Goal: Information Seeking & Learning: Find specific fact

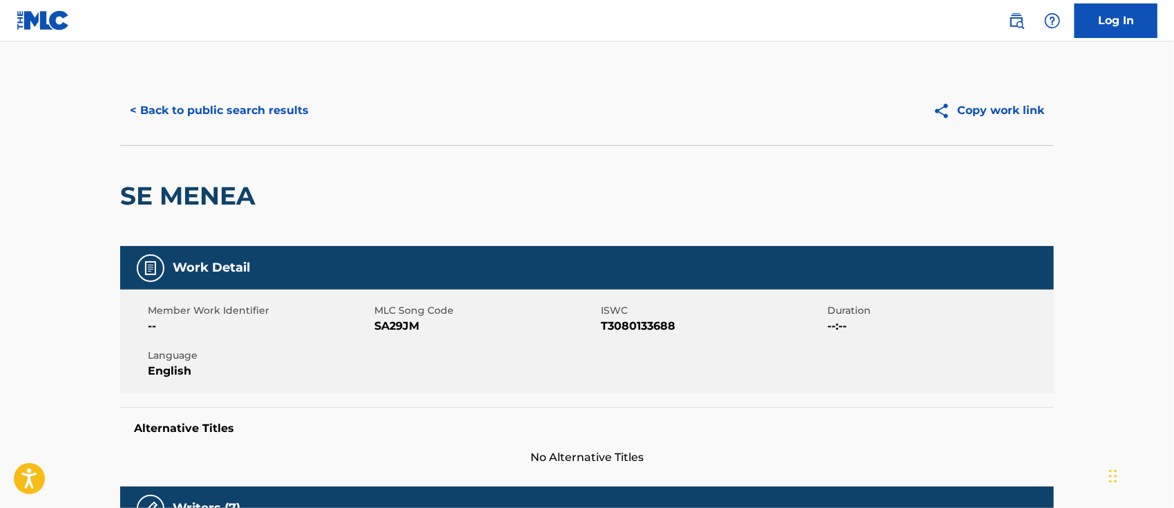
click at [1019, 15] on img at bounding box center [1016, 20] width 17 height 17
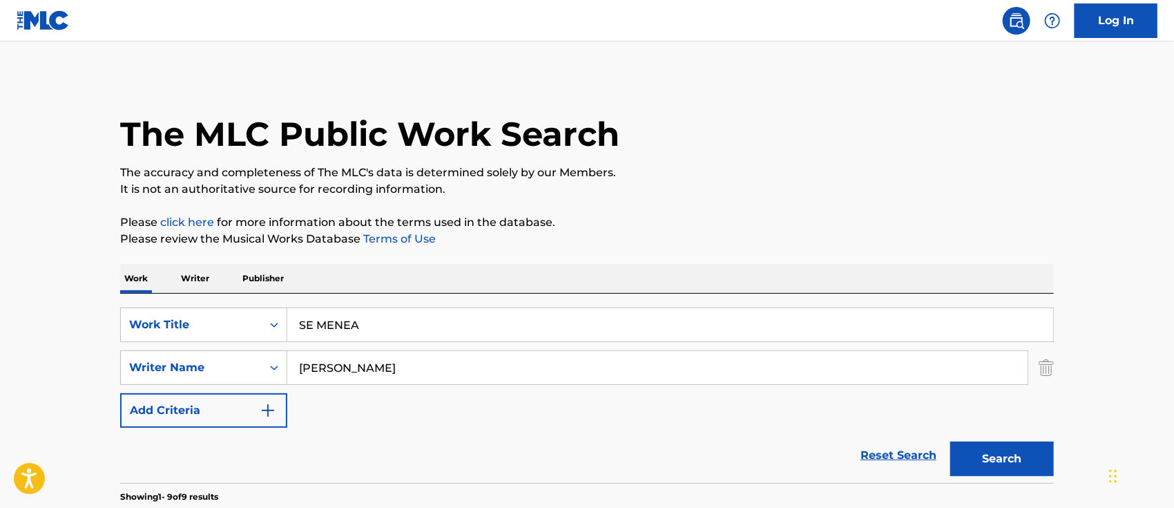
drag, startPoint x: 391, startPoint y: 324, endPoint x: 0, endPoint y: 323, distance: 390.9
click at [191, 323] on div "SearchWithCriteria6b62f0a2-2242-450a-80e2-b3764826acf2 Work Title SE MENEA" at bounding box center [587, 324] width 934 height 35
paste input "I ME INVITAN"
click at [980, 454] on button "Search" at bounding box center [1002, 458] width 104 height 35
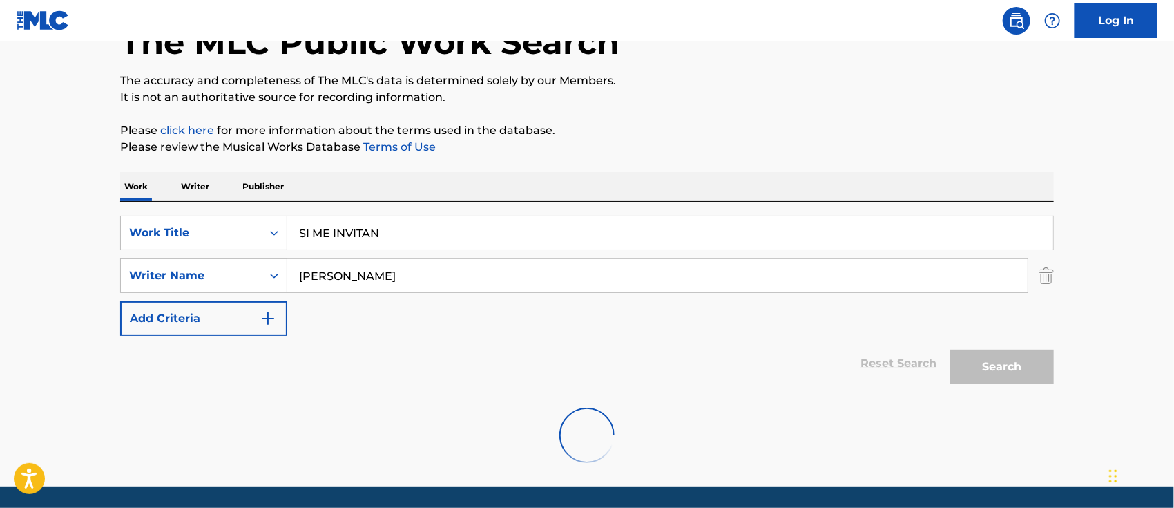
scroll to position [137, 0]
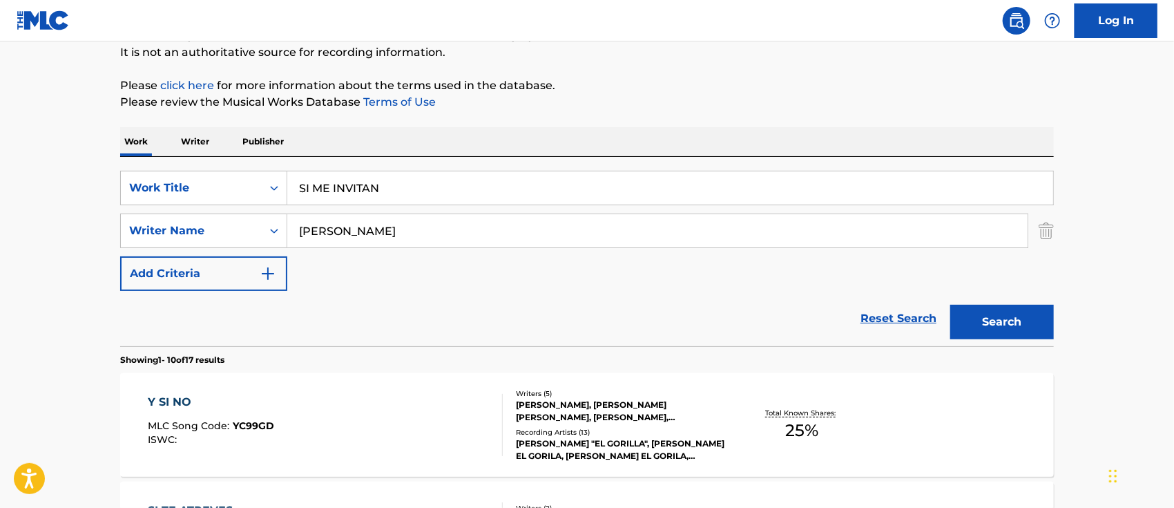
drag, startPoint x: 306, startPoint y: 182, endPoint x: 0, endPoint y: 189, distance: 306.0
paste input "TE VAS"
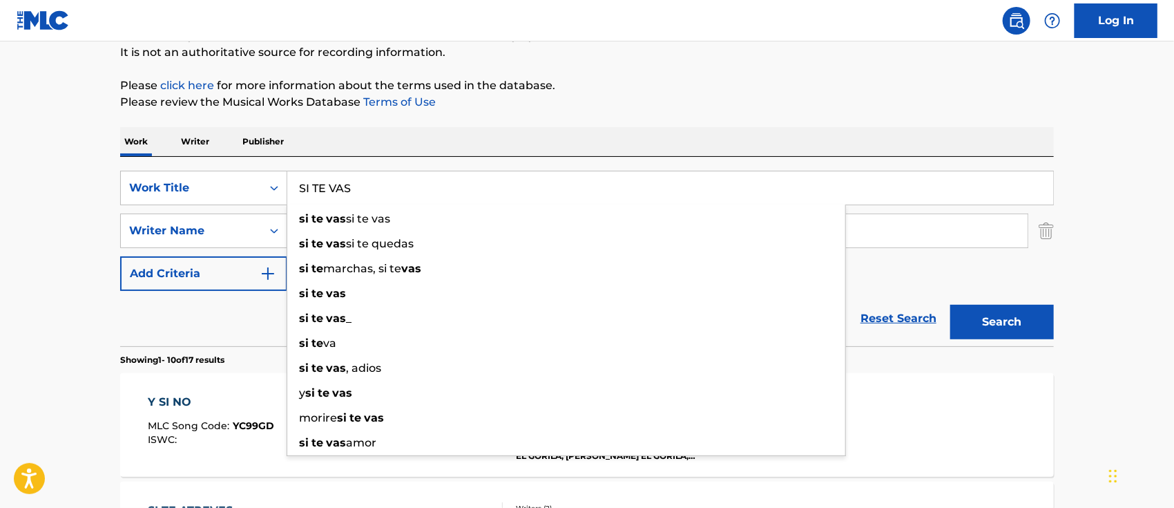
type input "SI TE VAS"
click at [994, 321] on button "Search" at bounding box center [1002, 322] width 104 height 35
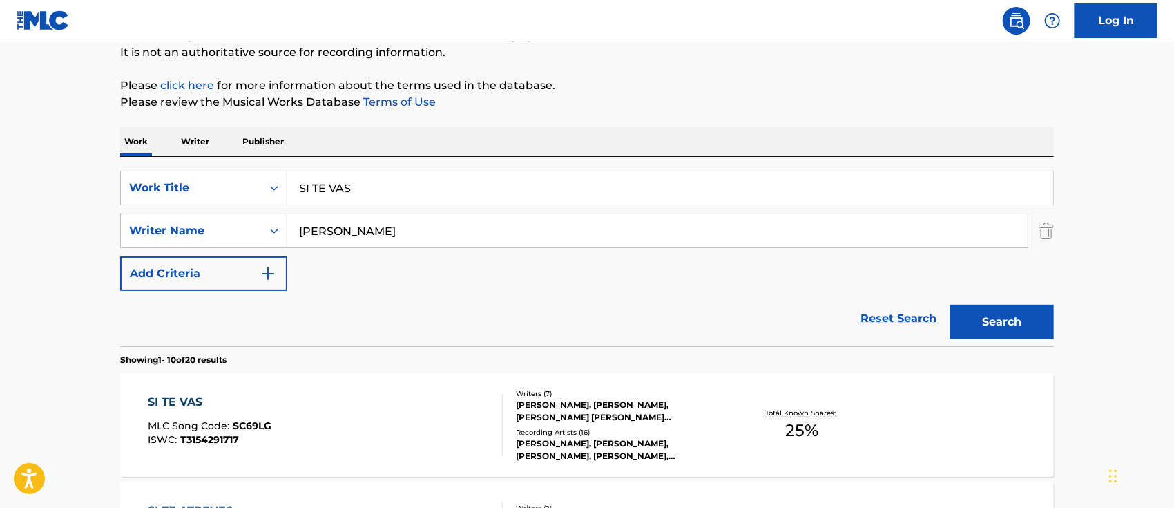
scroll to position [229, 0]
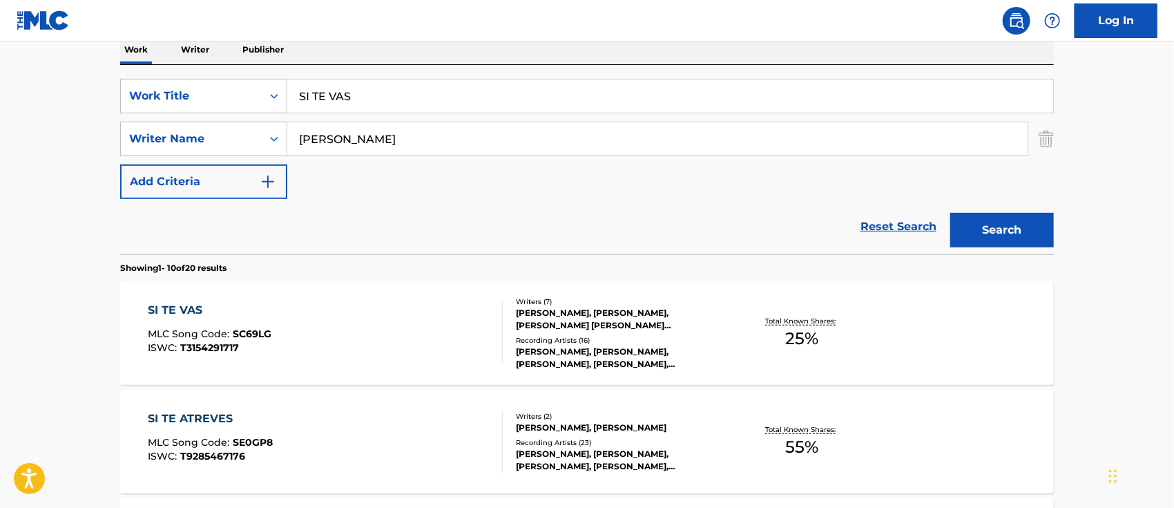
click at [348, 352] on div "SI TE VAS MLC Song Code : SC69LG ISWC : T3154291717" at bounding box center [325, 333] width 355 height 62
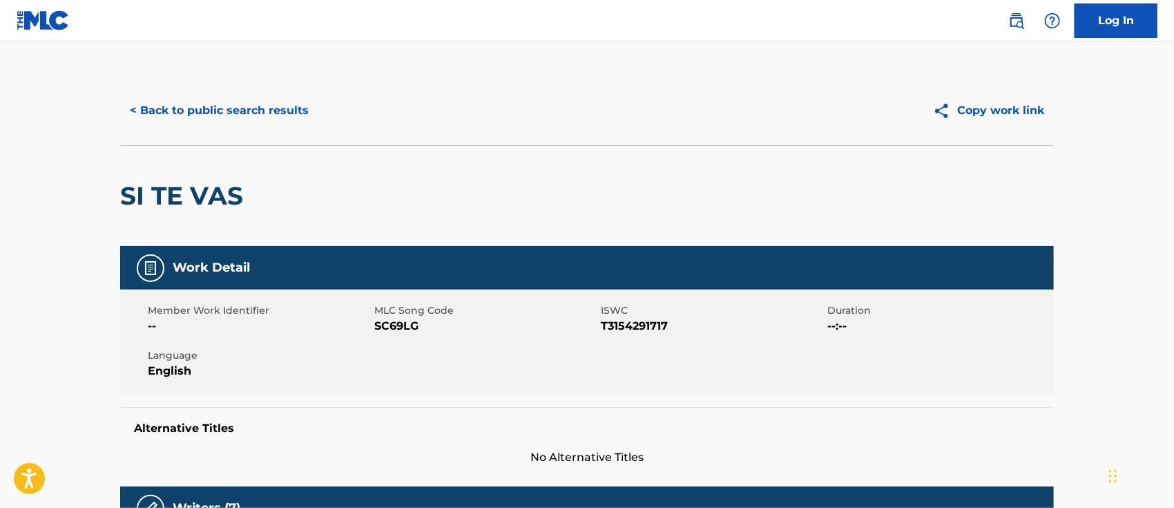
drag, startPoint x: 1013, startPoint y: 23, endPoint x: 1013, endPoint y: 35, distance: 11.7
click at [1013, 23] on img at bounding box center [1016, 20] width 17 height 17
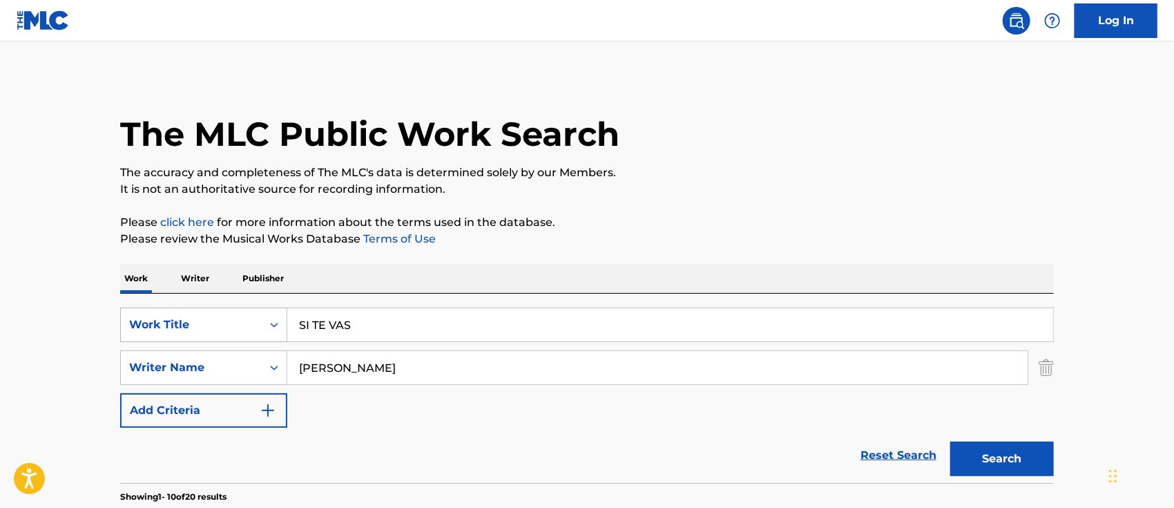
drag, startPoint x: 333, startPoint y: 318, endPoint x: 146, endPoint y: 318, distance: 186.5
click at [167, 318] on div "SearchWithCriteria6b62f0a2-2242-450a-80e2-b3764826acf2 Work Title SI TE VAS" at bounding box center [587, 324] width 934 height 35
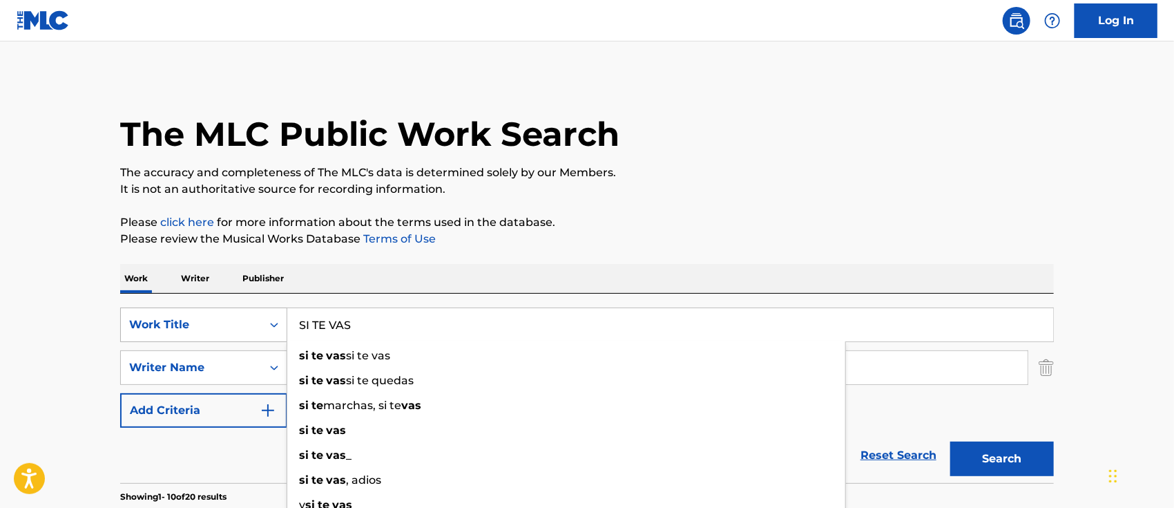
paste input "NCERO"
type input "SINCERO"
click at [1017, 457] on button "Search" at bounding box center [1002, 458] width 104 height 35
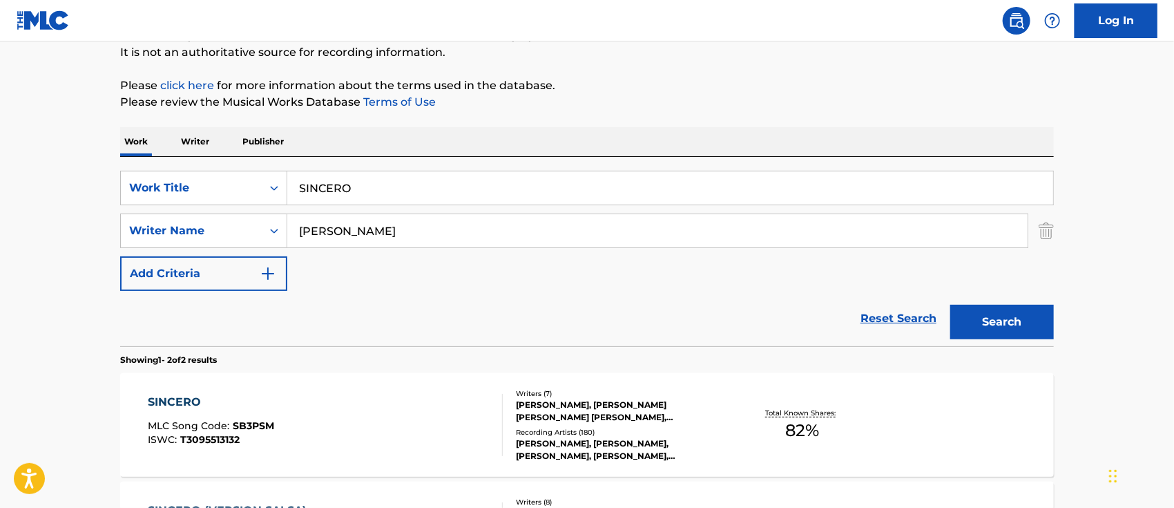
scroll to position [229, 0]
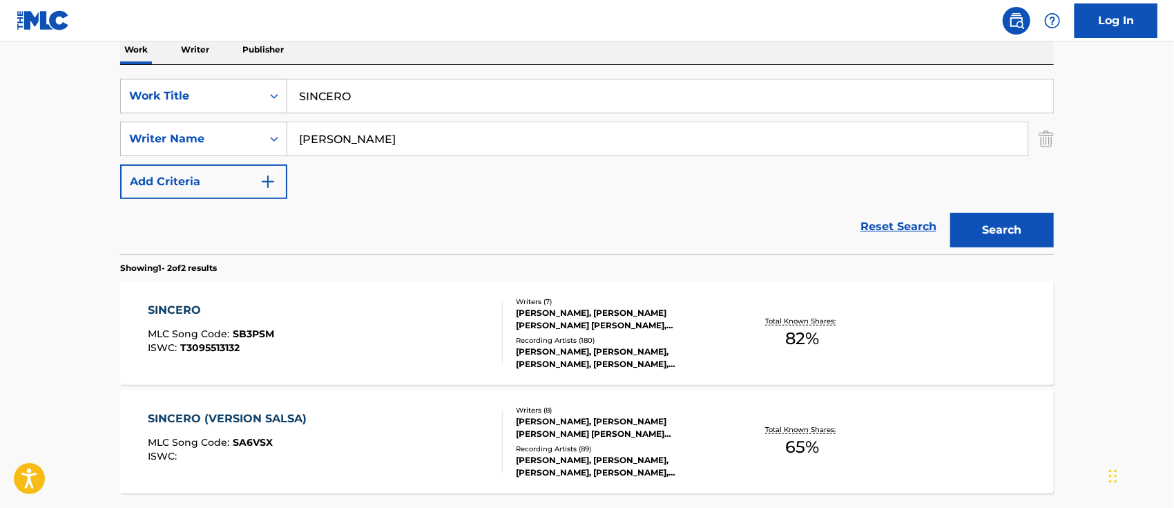
click at [382, 342] on div "SINCERO MLC Song Code : SB3PSM ISWC : T3095513132" at bounding box center [325, 333] width 355 height 62
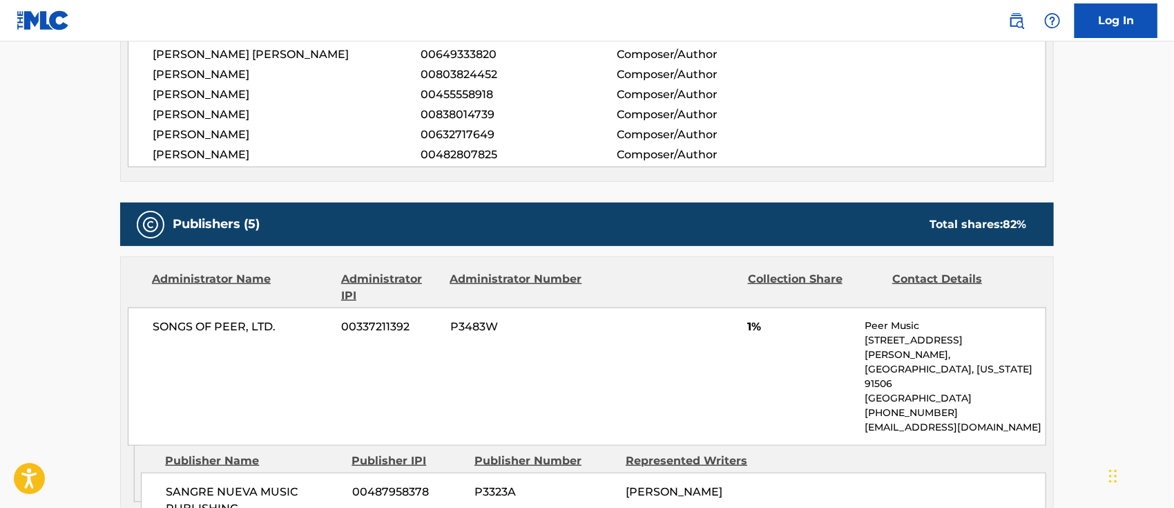
scroll to position [92, 0]
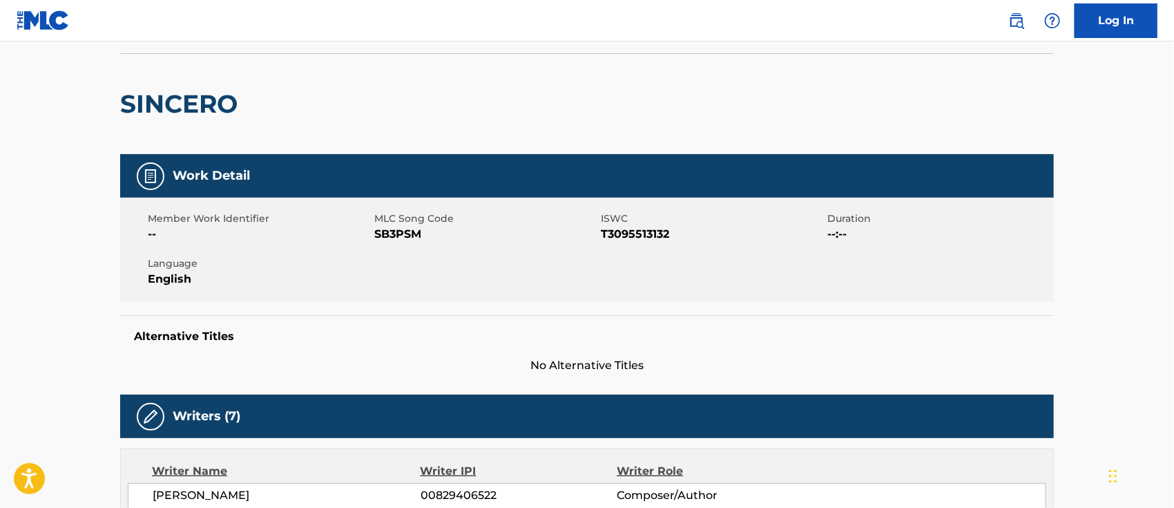
click at [1021, 22] on img at bounding box center [1016, 20] width 17 height 17
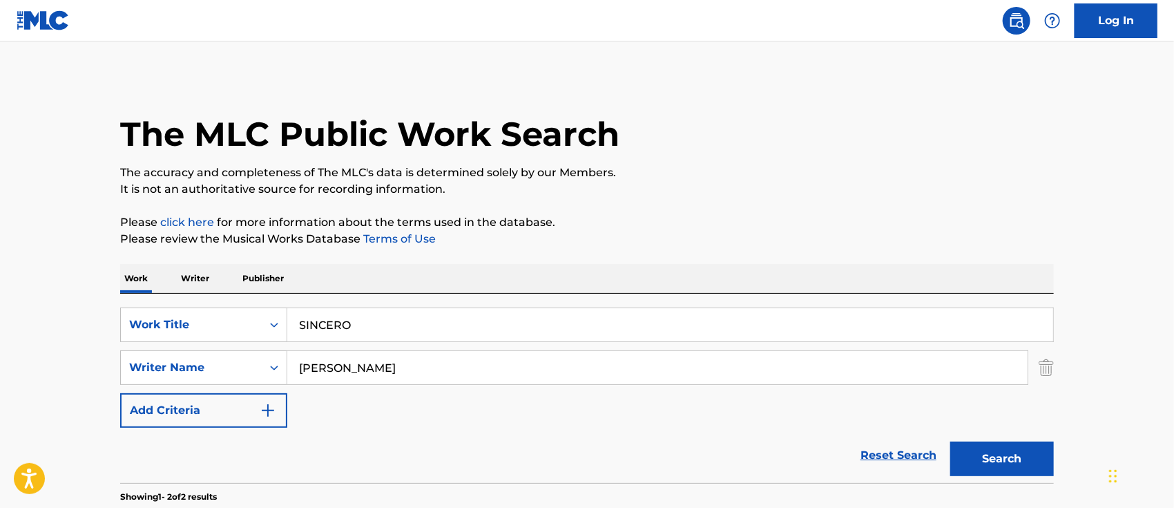
drag, startPoint x: 402, startPoint y: 325, endPoint x: 61, endPoint y: 296, distance: 342.4
click at [107, 302] on div "The MLC Public Work Search The accuracy and completeness of The MLC's data is d…" at bounding box center [587, 431] width 967 height 711
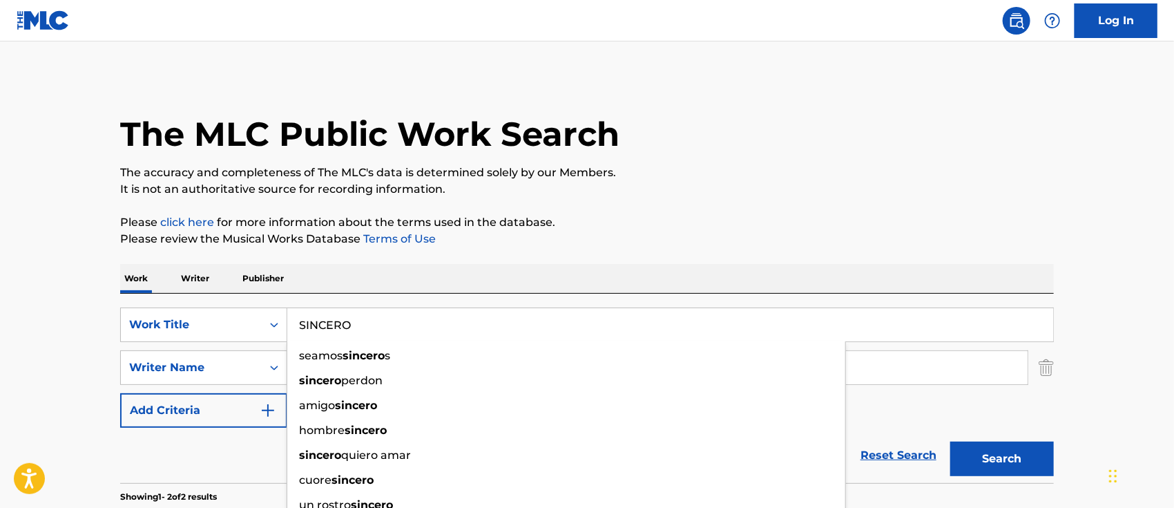
paste input "TRAP"
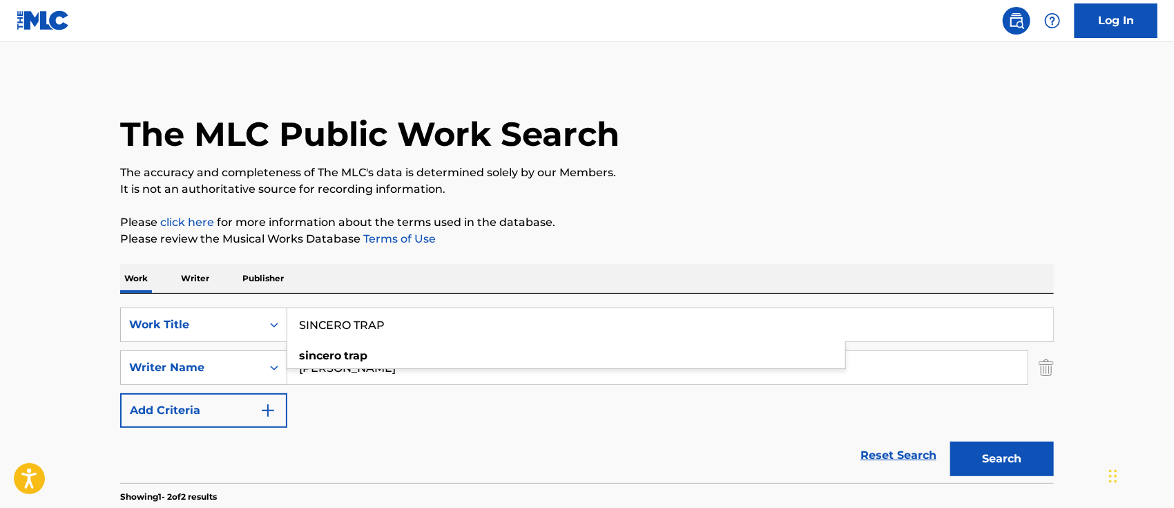
click at [975, 450] on button "Search" at bounding box center [1002, 458] width 104 height 35
drag, startPoint x: 400, startPoint y: 318, endPoint x: 50, endPoint y: 328, distance: 349.6
click at [77, 328] on main "The MLC Public Work Search The accuracy and completeness of The MLC's data is d…" at bounding box center [587, 417] width 1174 height 752
paste input "VERSION SALSA"
type input "SINCERO VERSION SALSA"
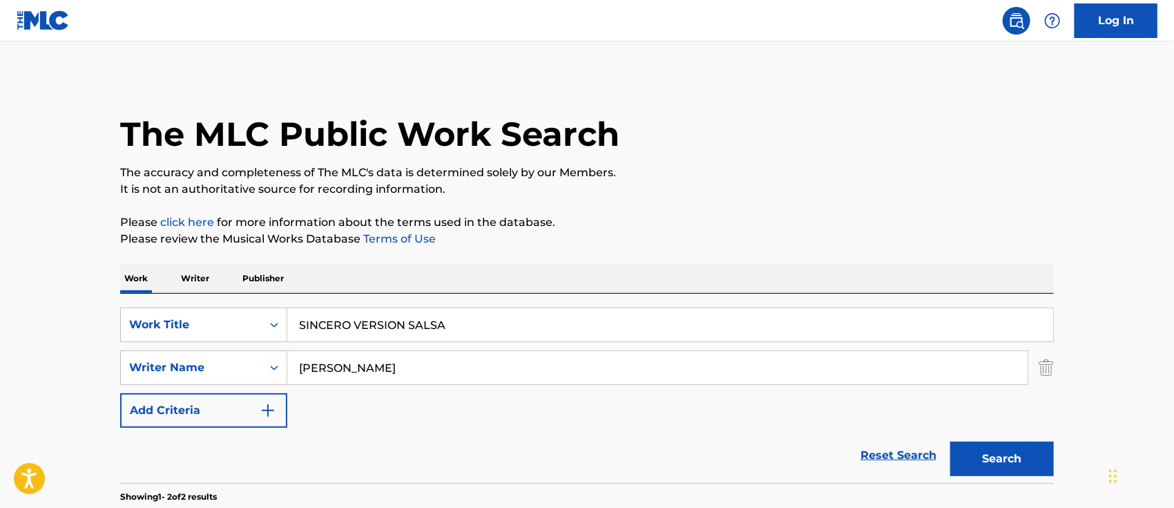
click at [25, 360] on main "The MLC Public Work Search The accuracy and completeness of The MLC's data is d…" at bounding box center [587, 417] width 1174 height 752
click at [985, 454] on button "Search" at bounding box center [1002, 458] width 104 height 35
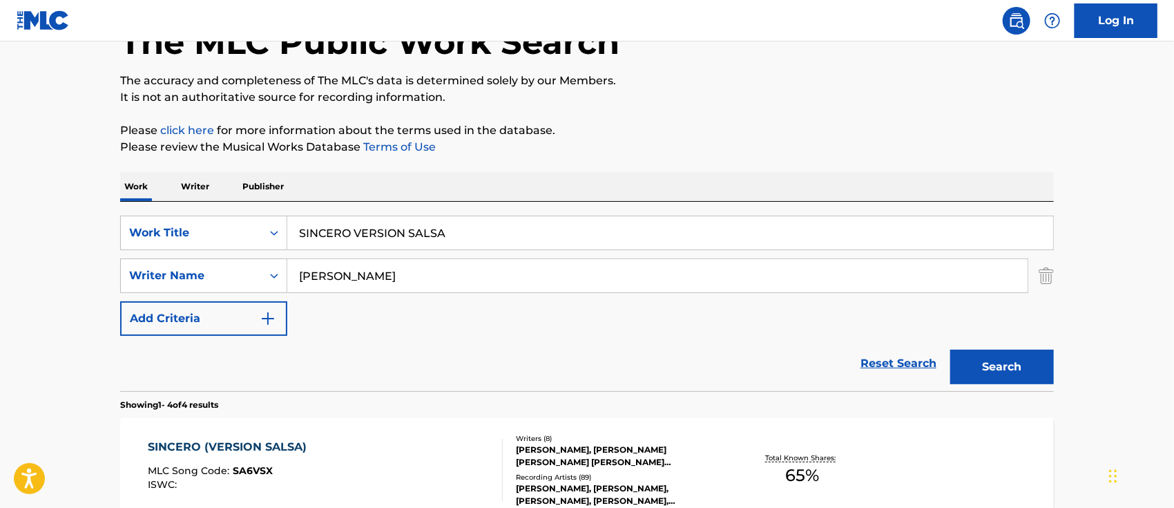
scroll to position [184, 0]
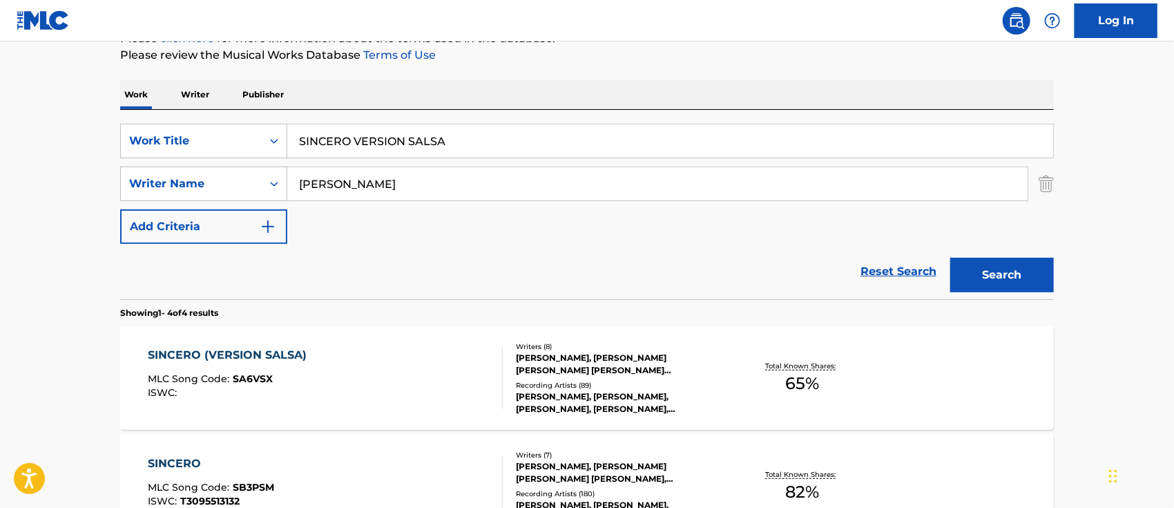
click at [360, 382] on div "SINCERO (VERSION SALSA) MLC Song Code : SA6VSX ISWC :" at bounding box center [325, 378] width 355 height 62
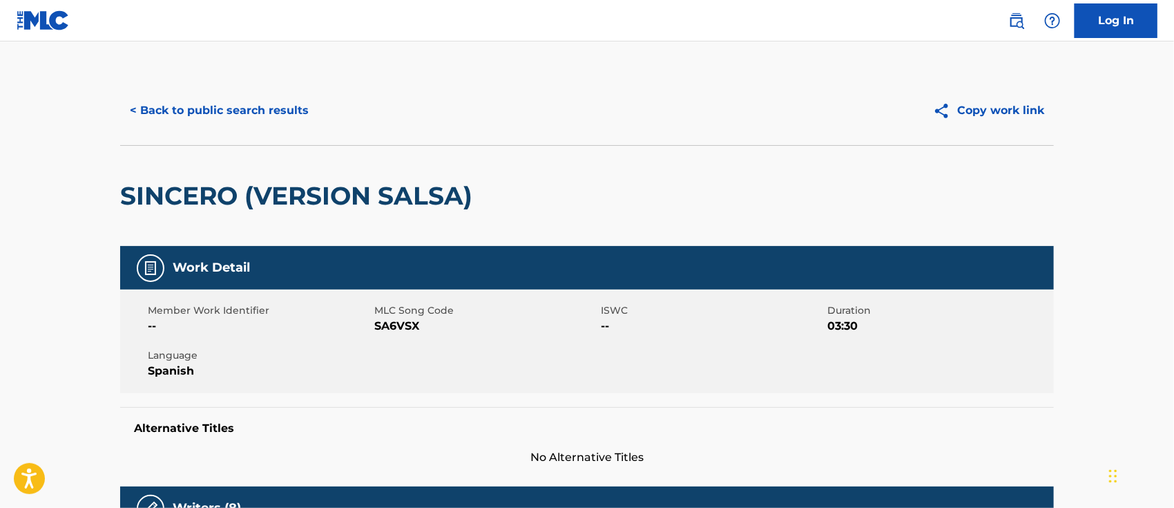
click at [1013, 22] on img at bounding box center [1016, 20] width 17 height 17
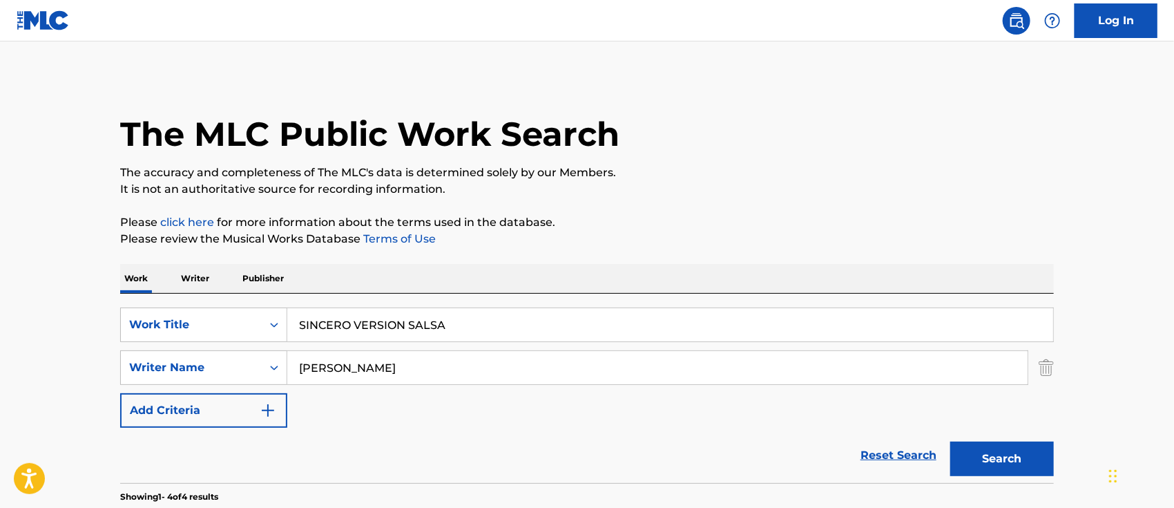
drag, startPoint x: 464, startPoint y: 323, endPoint x: 66, endPoint y: 301, distance: 398.4
click at [126, 305] on div "SearchWithCriteria6b62f0a2-2242-450a-80e2-b3764826acf2 Work Title SINCERO VERSI…" at bounding box center [587, 388] width 934 height 189
paste input "OLO ESTOY MEJOR"
type input "SOLO ESTOY MEJOR"
drag, startPoint x: 50, startPoint y: 334, endPoint x: 208, endPoint y: 375, distance: 162.6
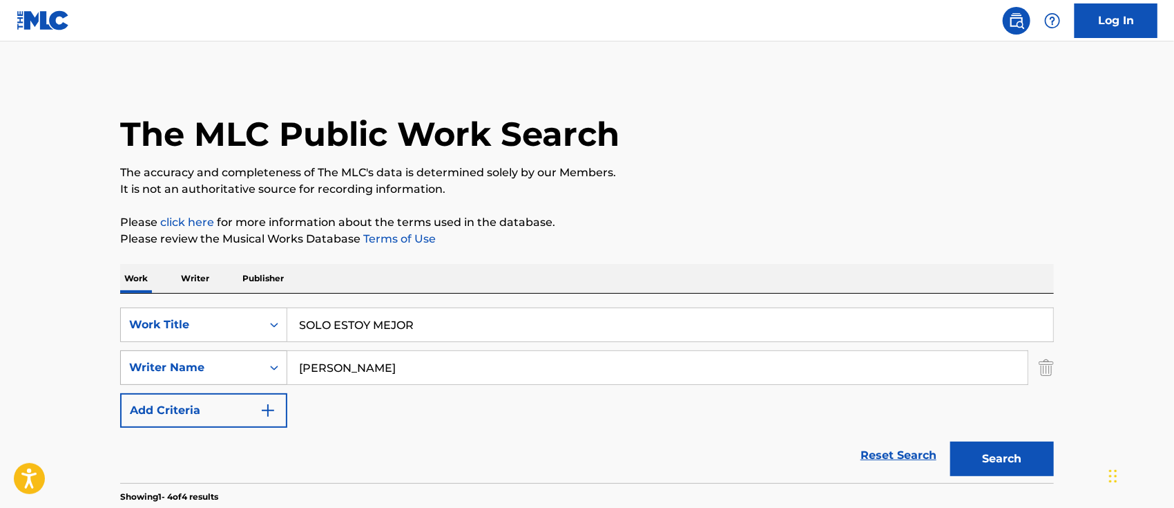
click at [1019, 461] on button "Search" at bounding box center [1002, 458] width 104 height 35
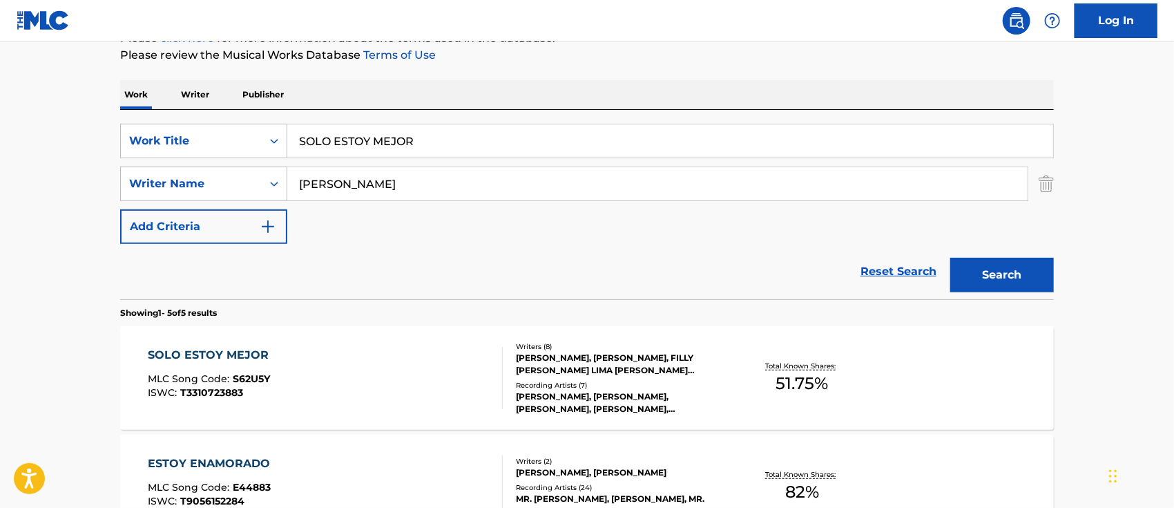
click at [403, 397] on div "SOLO ESTOY MEJOR MLC Song Code : S62U5Y ISWC : T3310723883" at bounding box center [325, 378] width 355 height 62
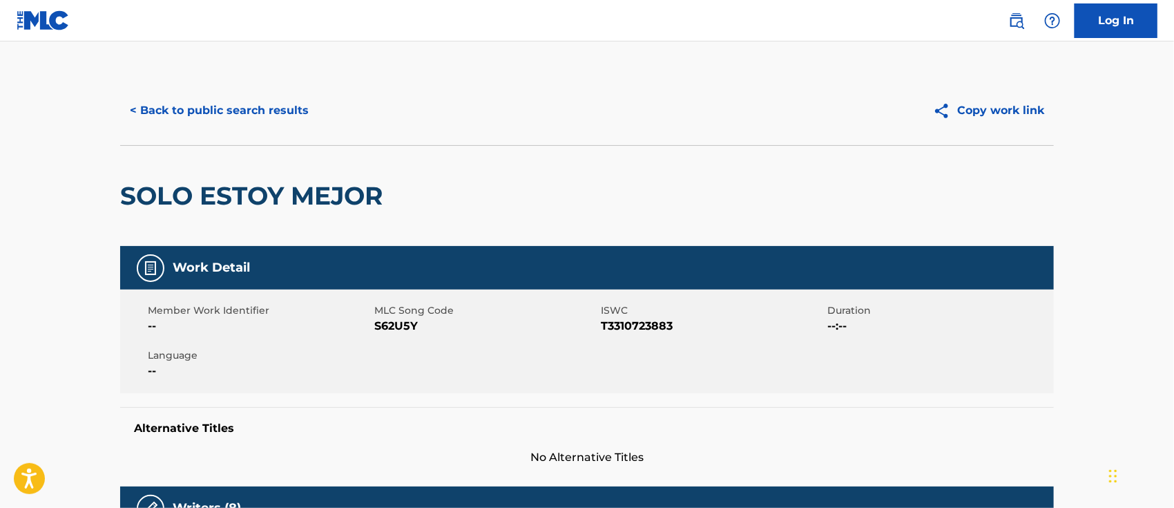
click at [1017, 24] on img at bounding box center [1016, 20] width 17 height 17
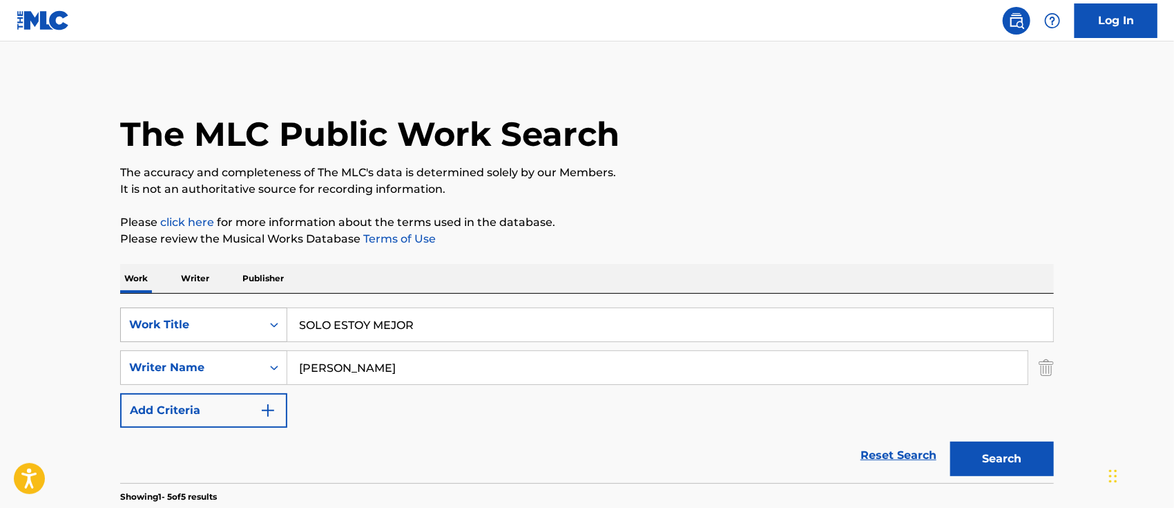
drag, startPoint x: 437, startPoint y: 327, endPoint x: 144, endPoint y: 335, distance: 293.6
click at [160, 335] on div "SearchWithCriteria6b62f0a2-2242-450a-80e2-b3764826acf2 Work Title SOLO ESTOY ME…" at bounding box center [587, 324] width 934 height 35
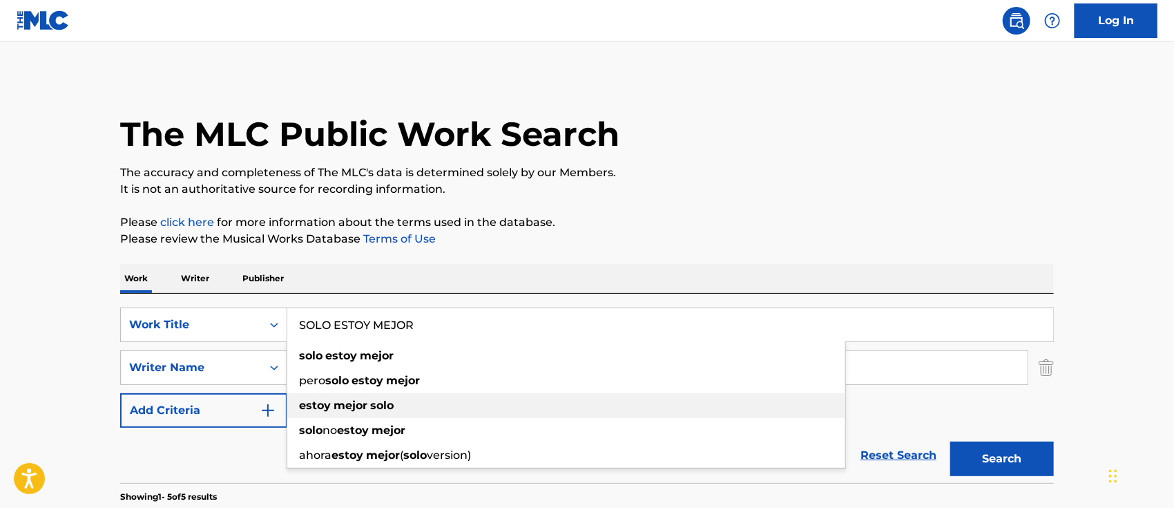
paste input "Y YO"
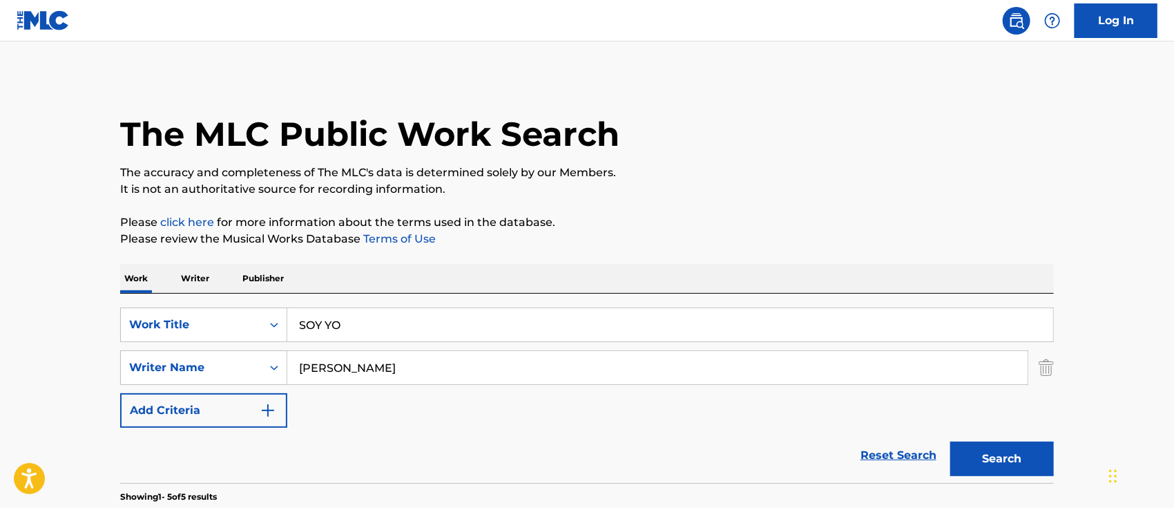
click at [985, 445] on button "Search" at bounding box center [1002, 458] width 104 height 35
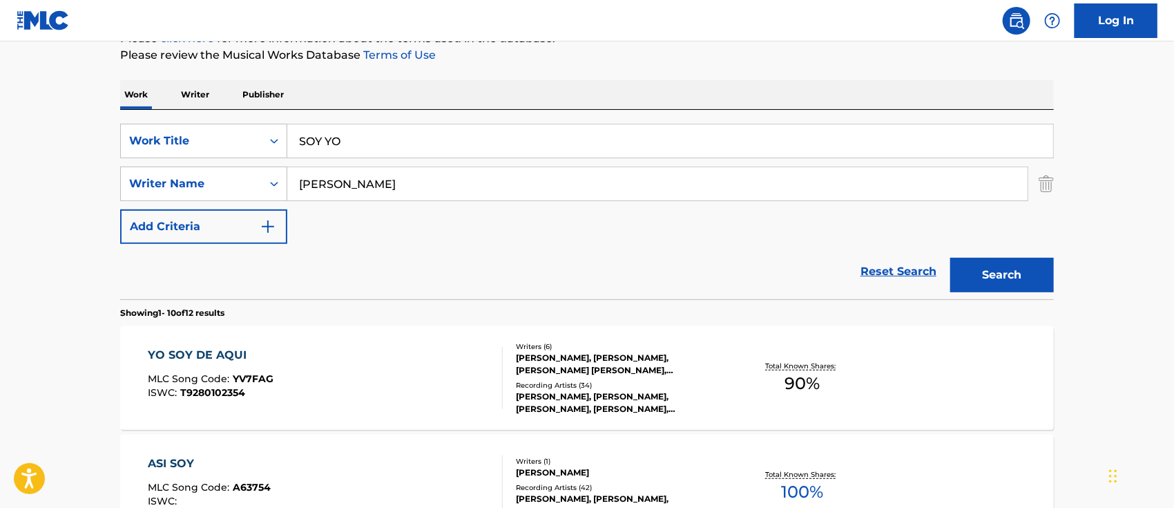
scroll to position [92, 0]
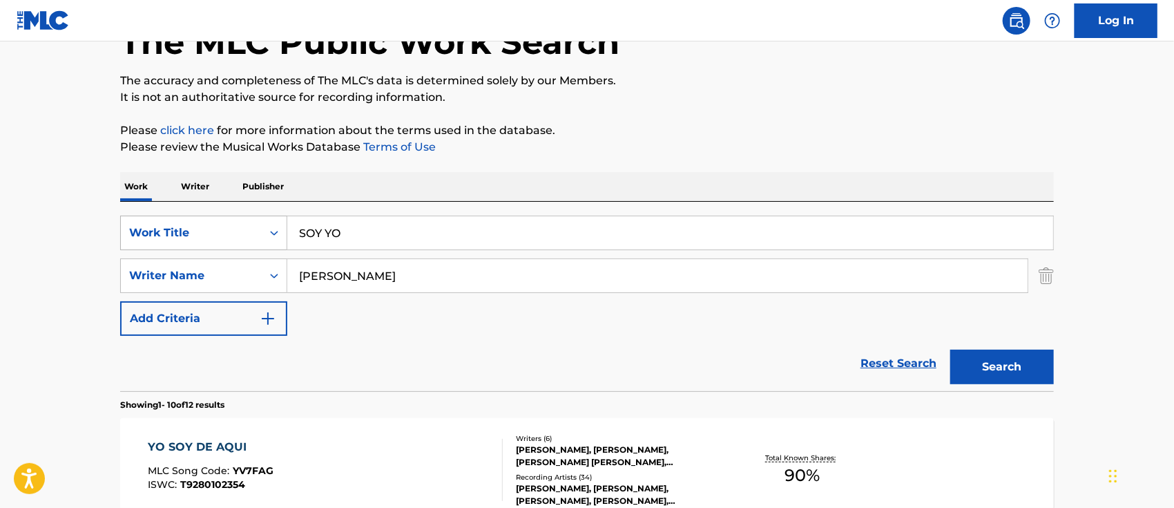
drag, startPoint x: 387, startPoint y: 232, endPoint x: 222, endPoint y: 236, distance: 165.8
click at [256, 235] on div "SearchWithCriteria6b62f0a2-2242-450a-80e2-b3764826acf2 Work Title SOY YO" at bounding box center [587, 232] width 934 height 35
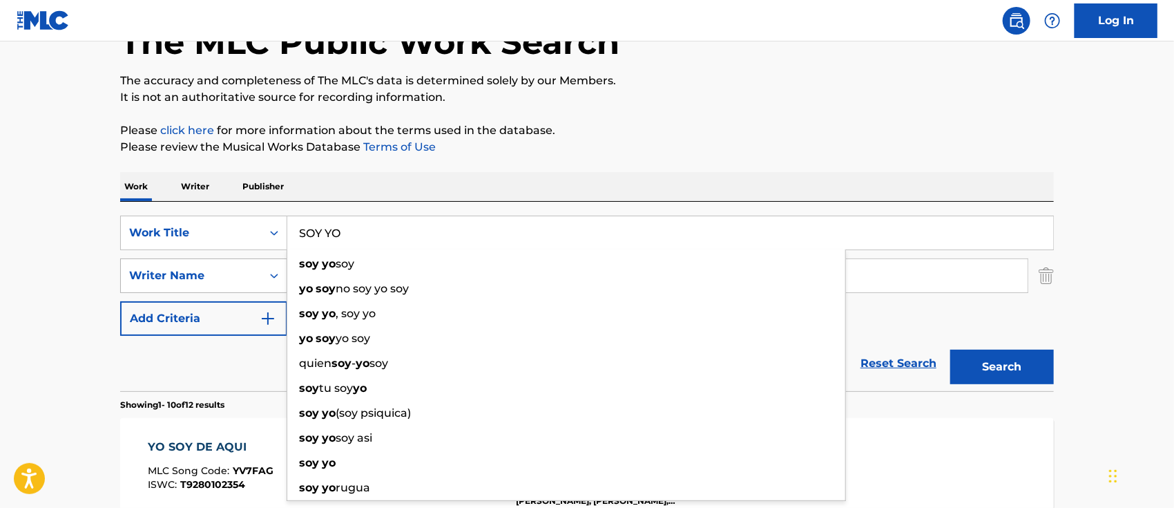
paste input "Search Form"
click at [950, 349] on button "Search" at bounding box center [1002, 366] width 104 height 35
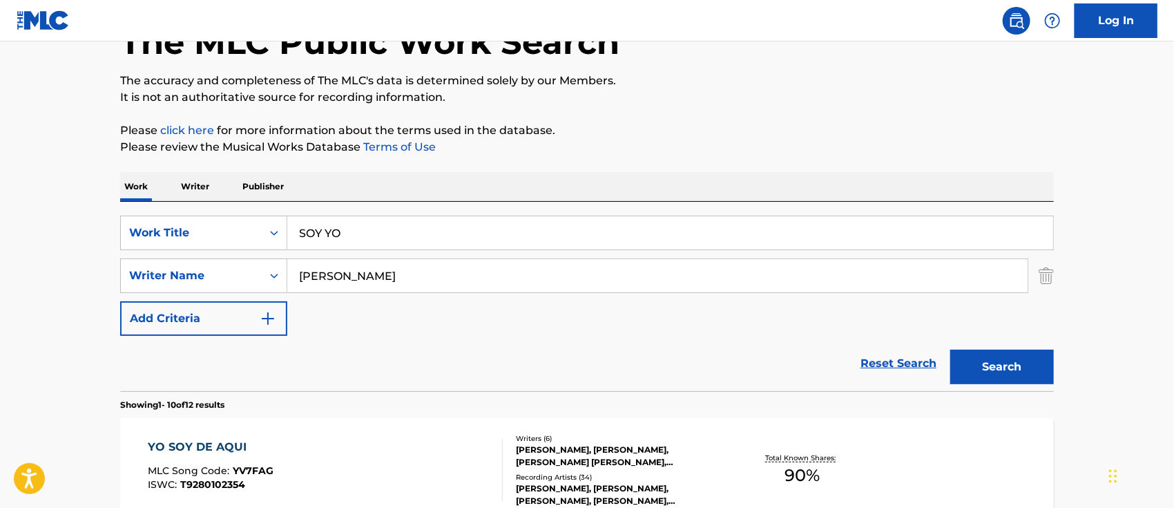
drag, startPoint x: 338, startPoint y: 231, endPoint x: 238, endPoint y: 251, distance: 102.1
click at [256, 249] on div "SearchWithCriteria6b62f0a2-2242-450a-80e2-b3764826acf2 Work Title SOY YO" at bounding box center [587, 232] width 934 height 35
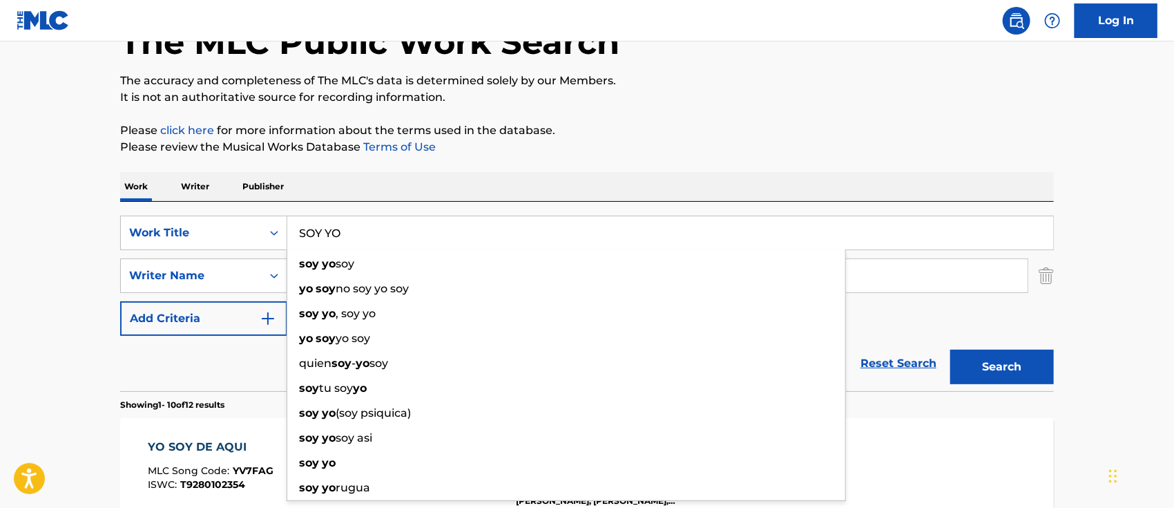
paste input "TE ABANDON"
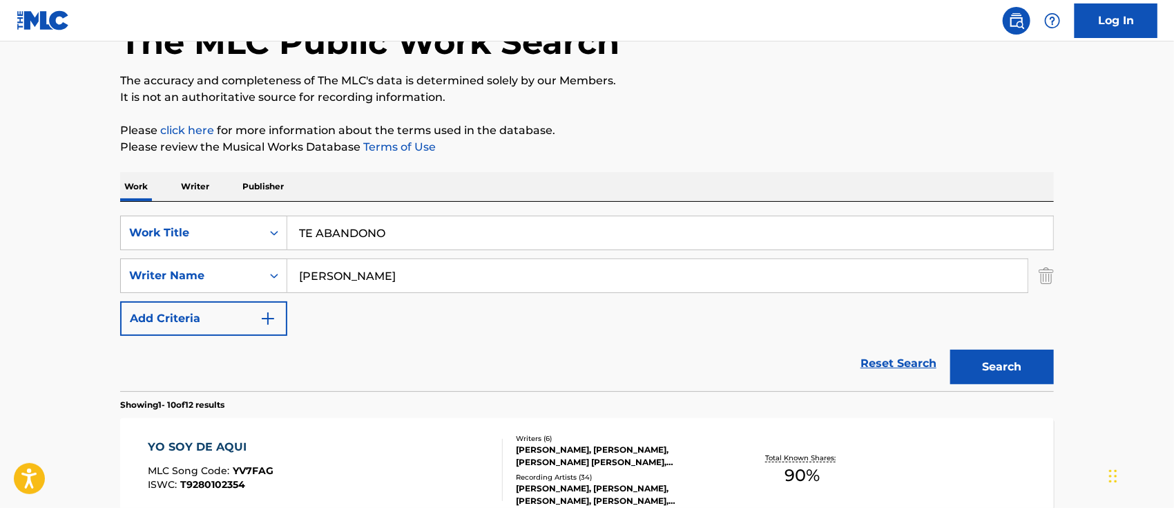
click at [999, 373] on button "Search" at bounding box center [1002, 366] width 104 height 35
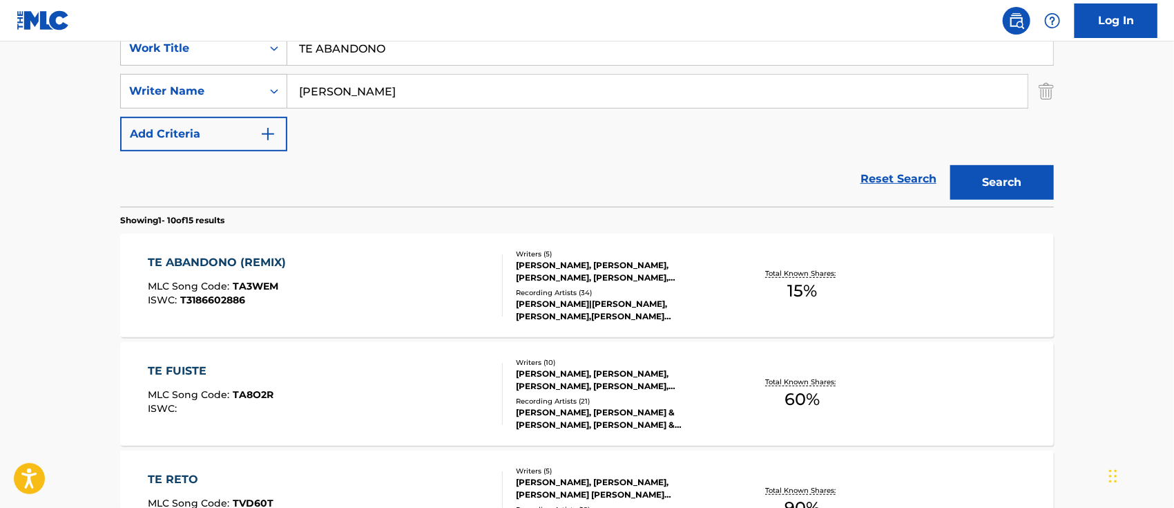
scroll to position [0, 0]
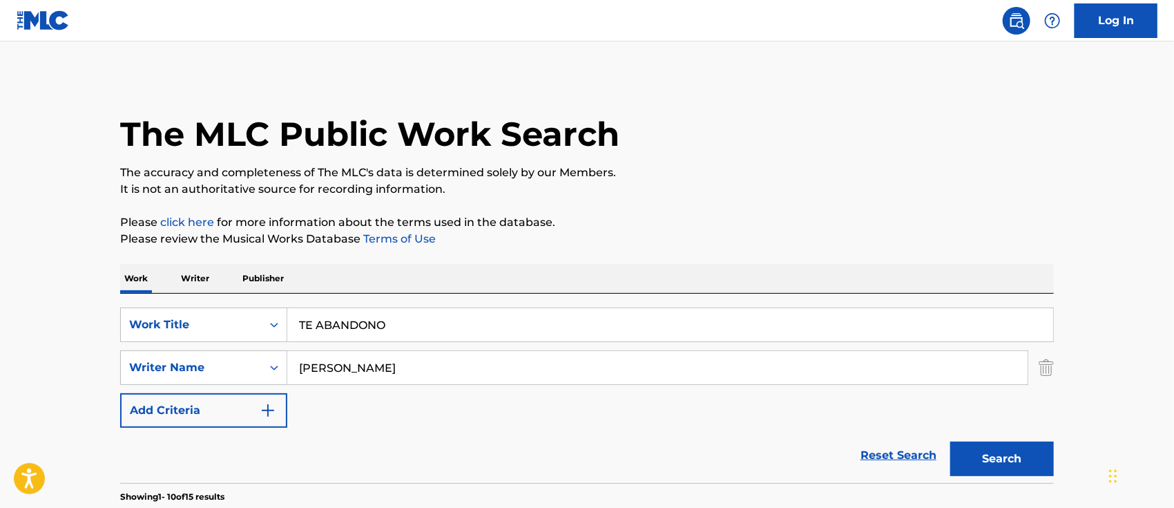
drag, startPoint x: 422, startPoint y: 311, endPoint x: 143, endPoint y: 301, distance: 279.2
click at [186, 301] on div "SearchWithCriteria6b62f0a2-2242-450a-80e2-b3764826acf2 Work Title TE ABANDONO S…" at bounding box center [587, 388] width 934 height 189
paste input "ICSQLO"
click at [1028, 449] on button "Search" at bounding box center [1002, 458] width 104 height 35
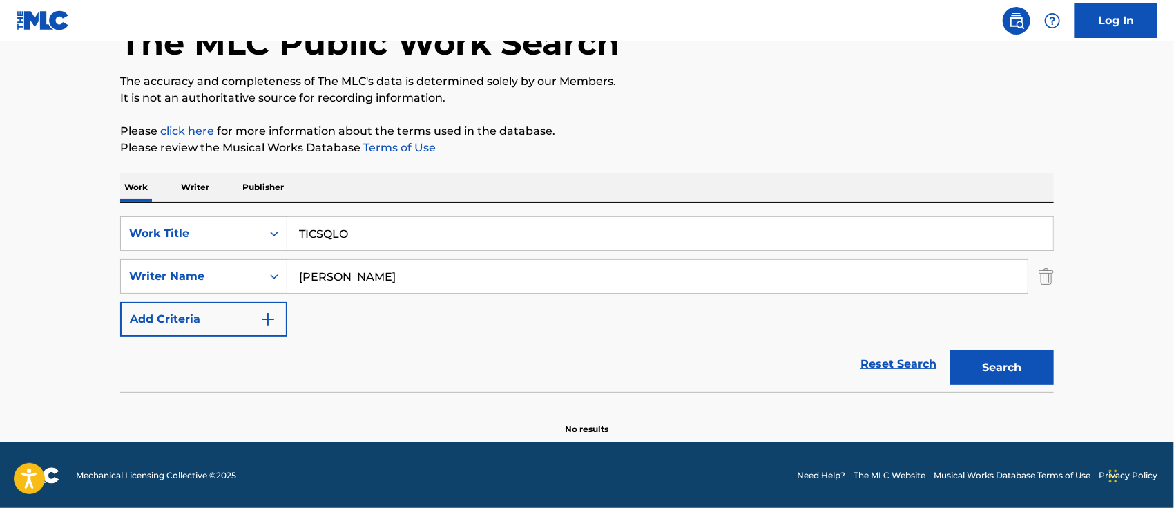
drag, startPoint x: 341, startPoint y: 231, endPoint x: 102, endPoint y: 238, distance: 239.0
click at [155, 238] on div "SearchWithCriteria6b62f0a2-2242-450a-80e2-b3764826acf2 Work Title TICSQLO" at bounding box center [587, 233] width 934 height 35
paste input "U NO BAILAS MAS QUE Y"
type input "TU NO BAILAS MAS QUE YO"
click at [978, 367] on button "Search" at bounding box center [1002, 367] width 104 height 35
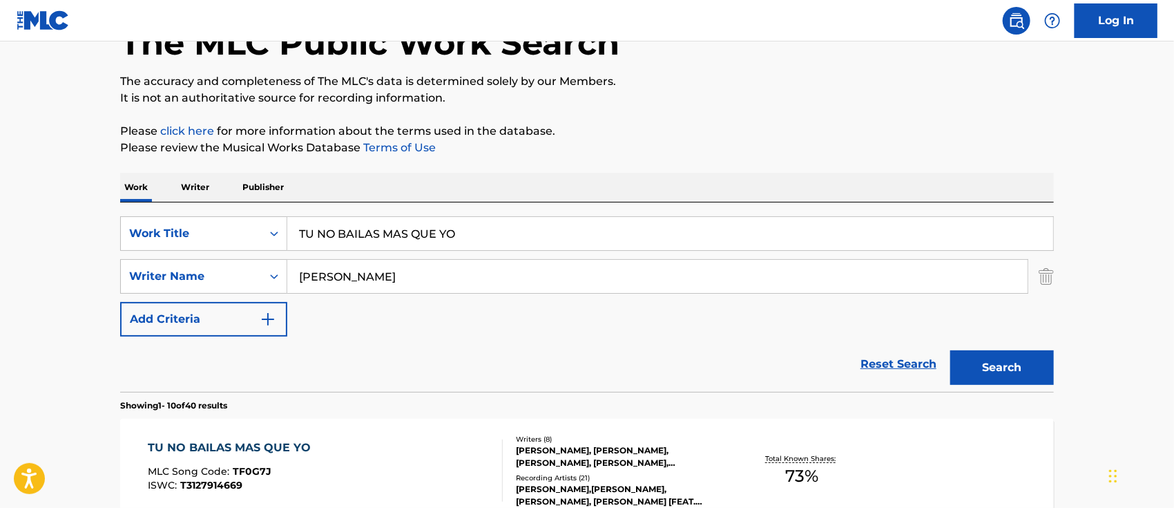
scroll to position [183, 0]
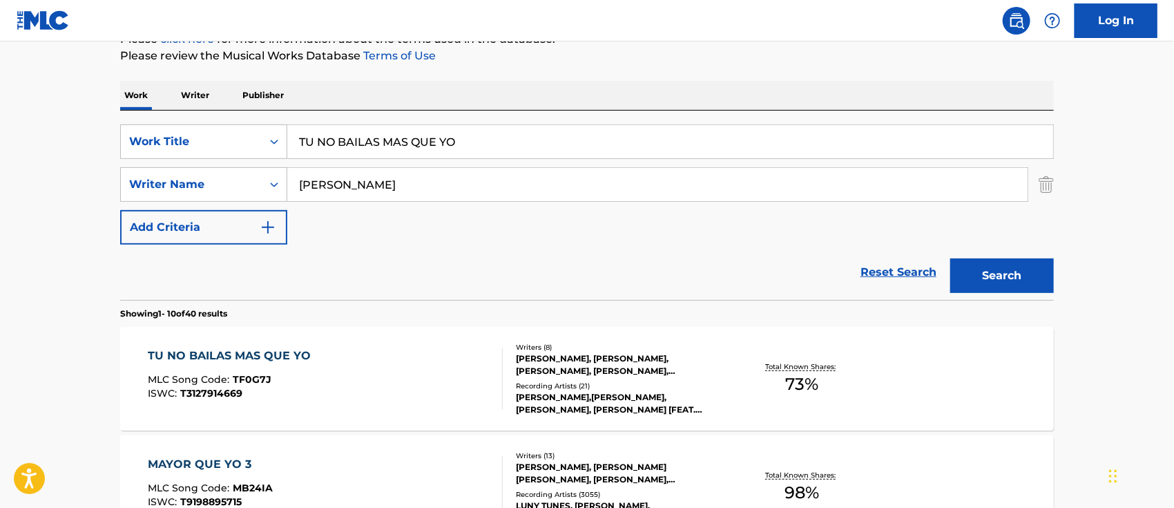
click at [389, 368] on div "TU NO BAILAS MAS QUE YO MLC Song Code : TF0G7J ISWC : T3127914669" at bounding box center [325, 378] width 355 height 62
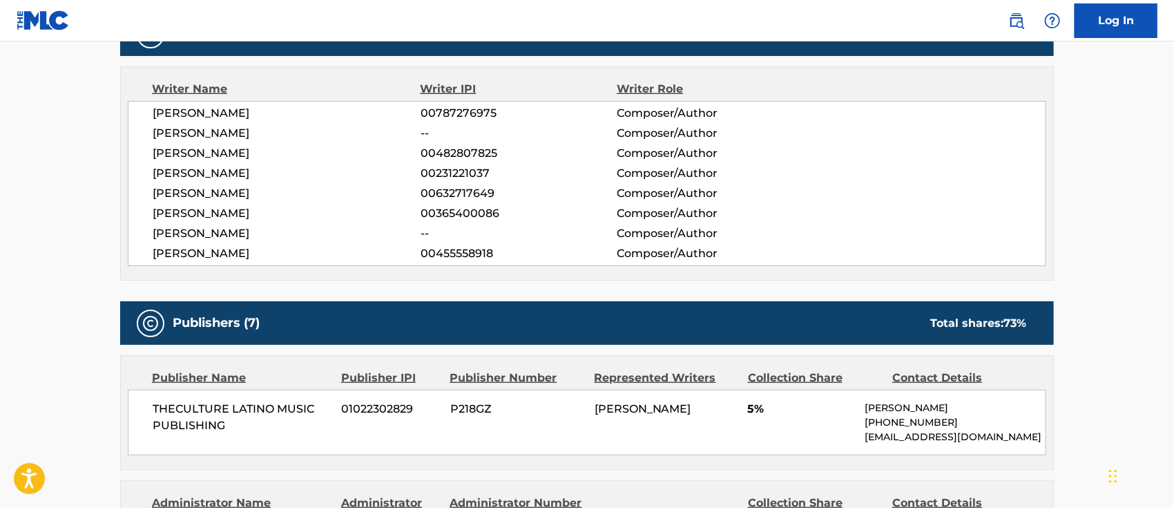
scroll to position [92, 0]
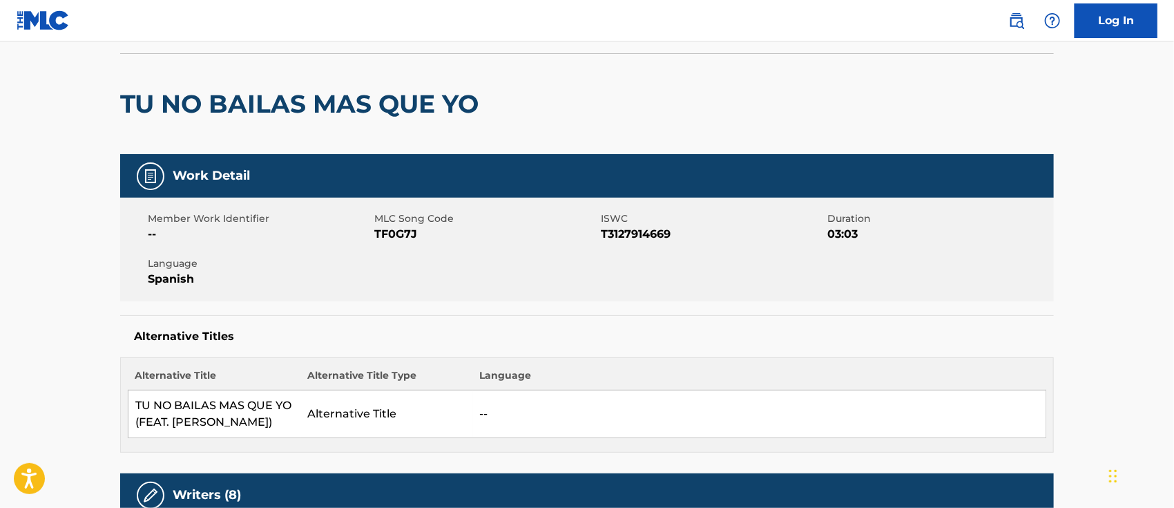
click at [1023, 19] on img at bounding box center [1016, 20] width 17 height 17
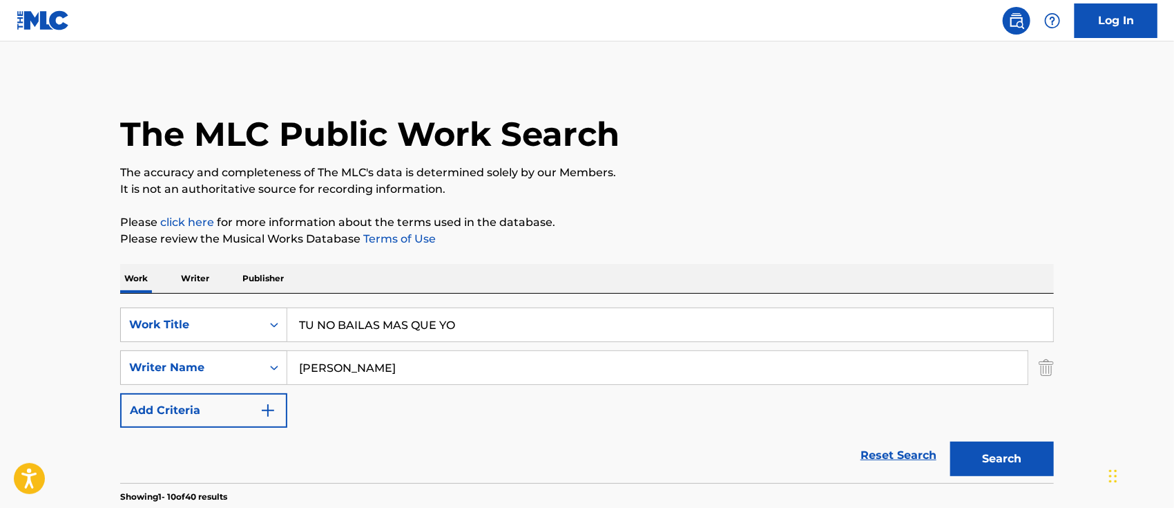
drag, startPoint x: 448, startPoint y: 326, endPoint x: 0, endPoint y: 292, distance: 448.8
paste input "YO QUIERO TOMAR"
type input "YO QUIERO TOMAR"
click at [989, 458] on button "Search" at bounding box center [1002, 458] width 104 height 35
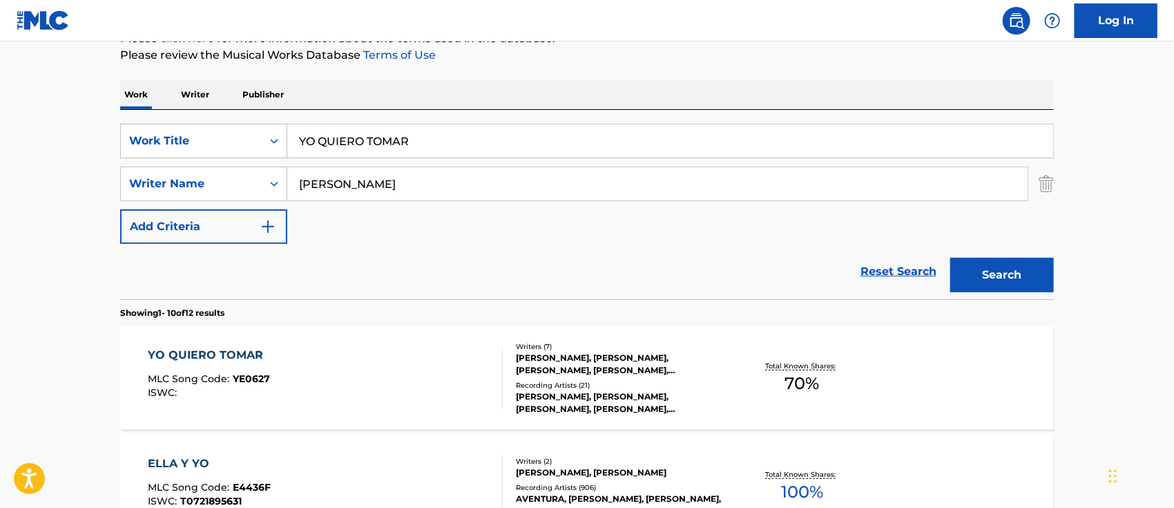
scroll to position [276, 0]
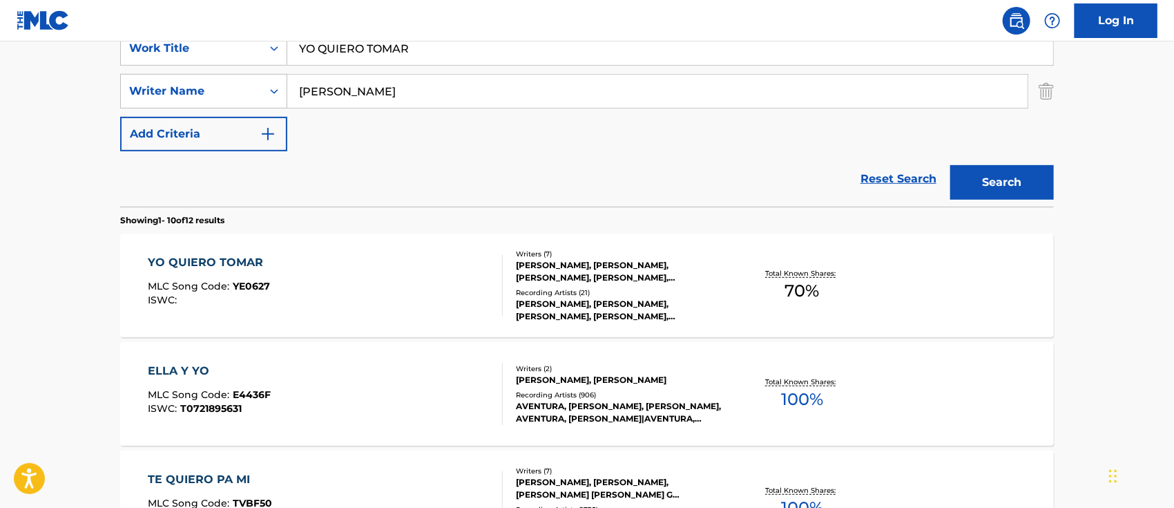
click at [400, 302] on div "YO QUIERO TOMAR MLC Song Code : YE0627 ISWC :" at bounding box center [325, 285] width 355 height 62
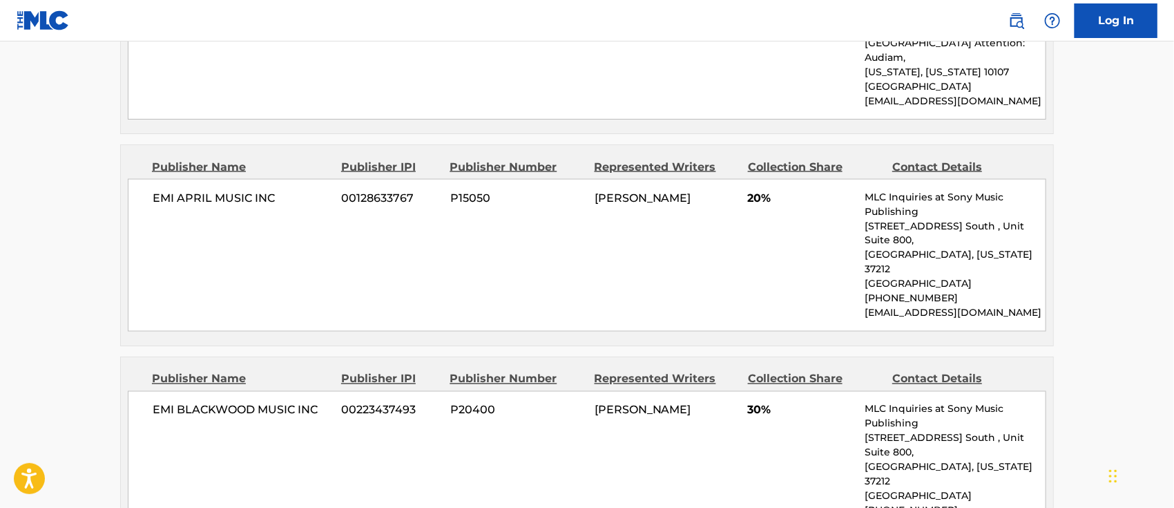
scroll to position [1081, 0]
